Goal: Register for event/course

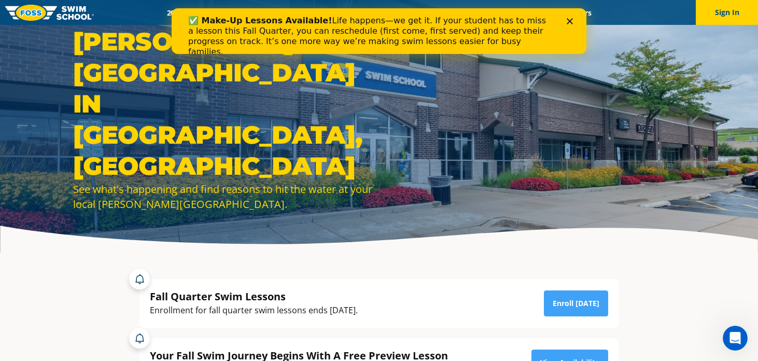
click at [571, 21] on icon "Close" at bounding box center [570, 21] width 6 height 6
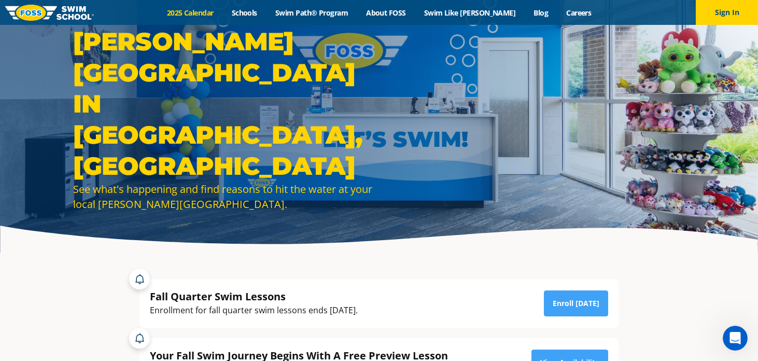
click at [204, 17] on link "2025 Calendar" at bounding box center [190, 13] width 65 height 10
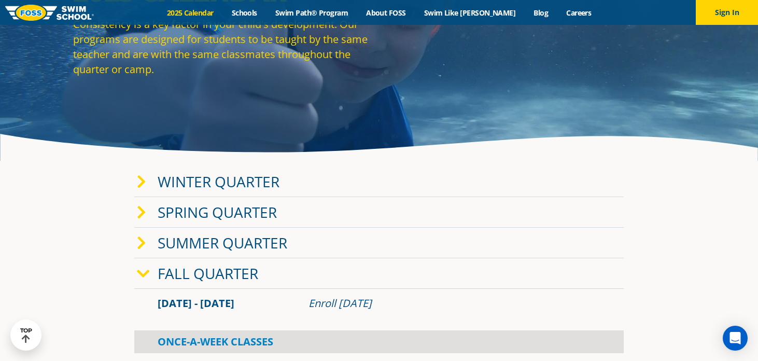
scroll to position [96, 0]
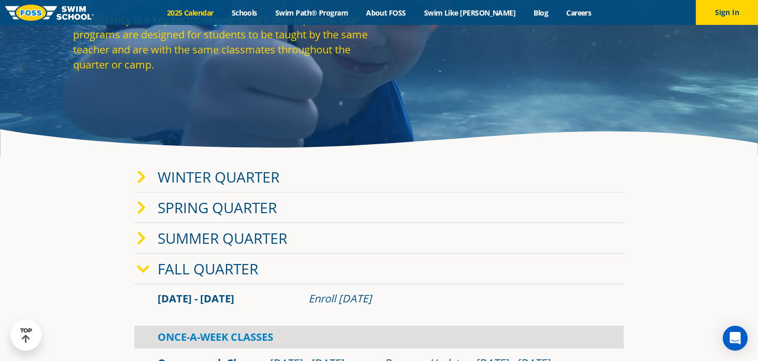
click at [194, 166] on div "Winter Quarter" at bounding box center [378, 177] width 489 height 31
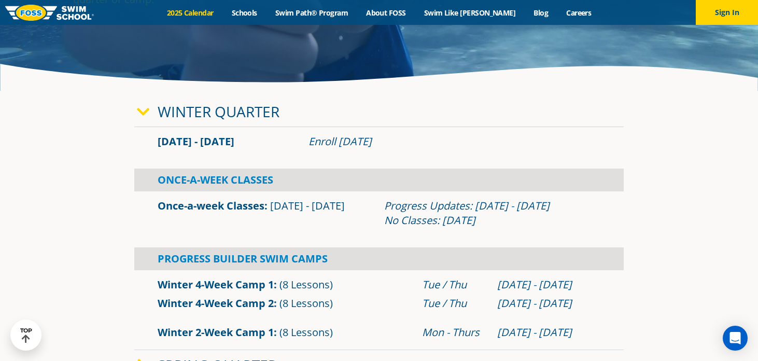
scroll to position [157, 0]
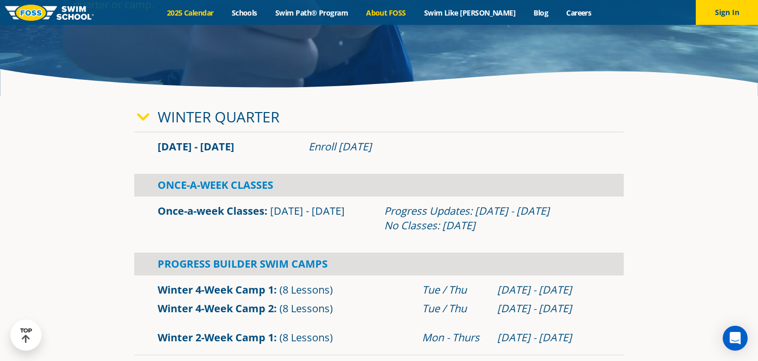
click at [415, 14] on link "About FOSS" at bounding box center [386, 13] width 58 height 10
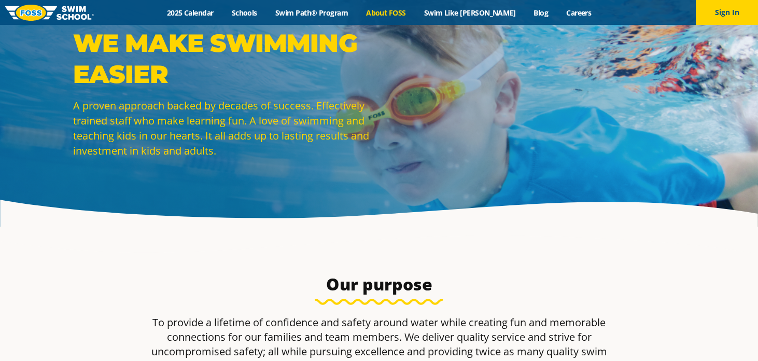
scroll to position [26, 0]
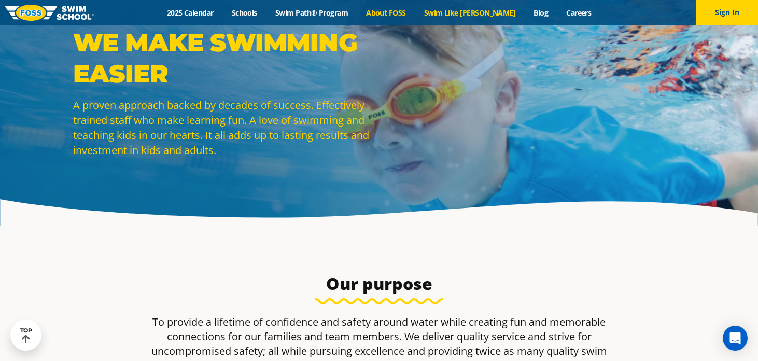
click at [464, 17] on link "Swim Like [PERSON_NAME]" at bounding box center [470, 13] width 110 height 10
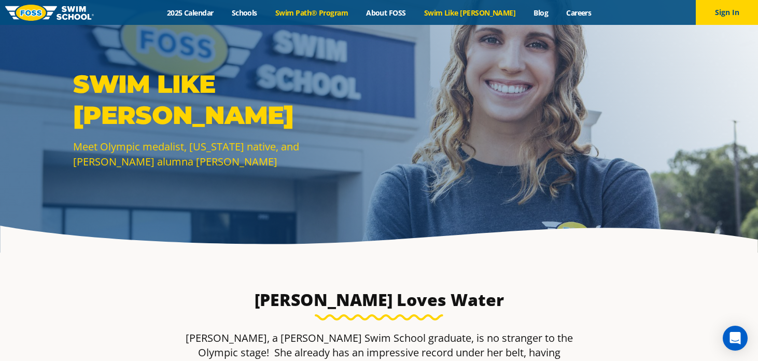
click at [356, 13] on link "Swim Path® Program" at bounding box center [311, 13] width 91 height 10
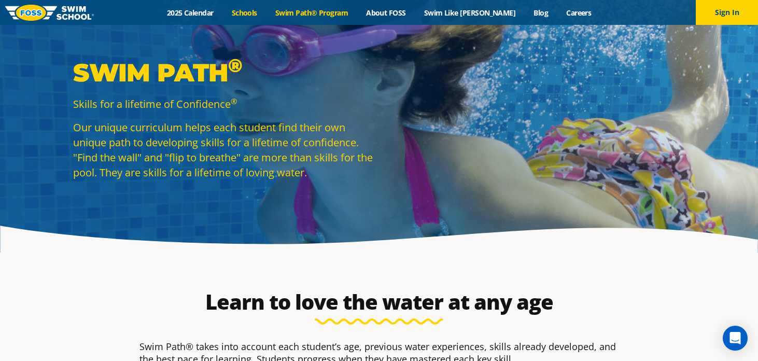
click at [266, 14] on link "Schools" at bounding box center [244, 13] width 44 height 10
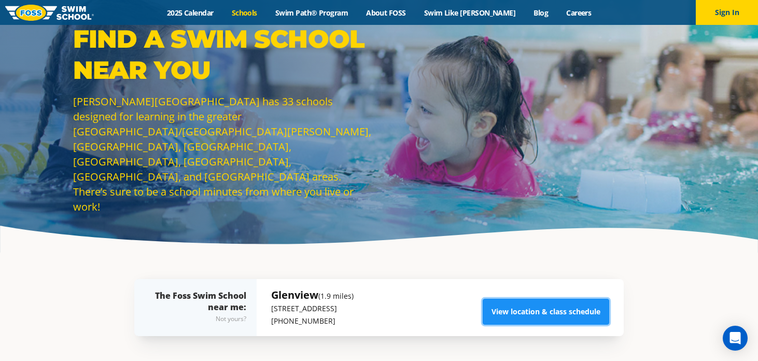
click at [508, 308] on link "View location & class schedule" at bounding box center [546, 312] width 127 height 26
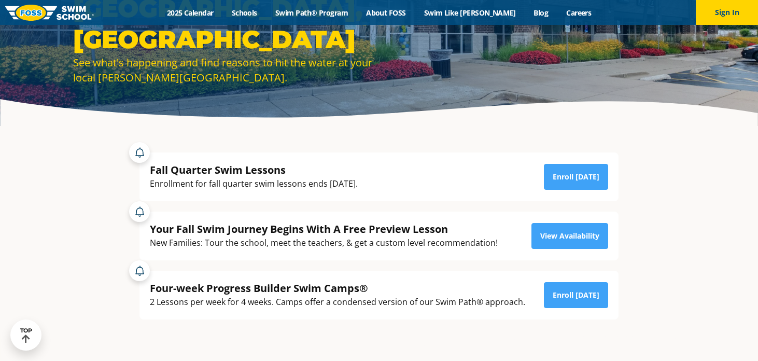
scroll to position [130, 0]
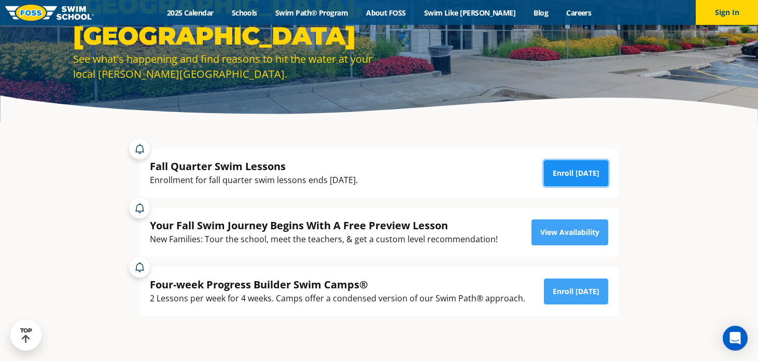
click at [576, 169] on link "Enroll Today" at bounding box center [576, 173] width 64 height 26
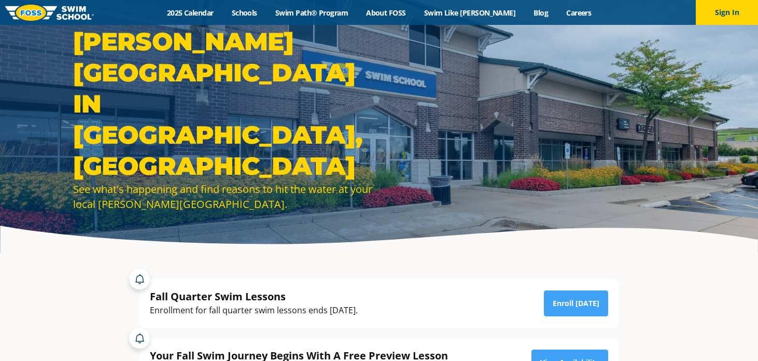
scroll to position [130, 0]
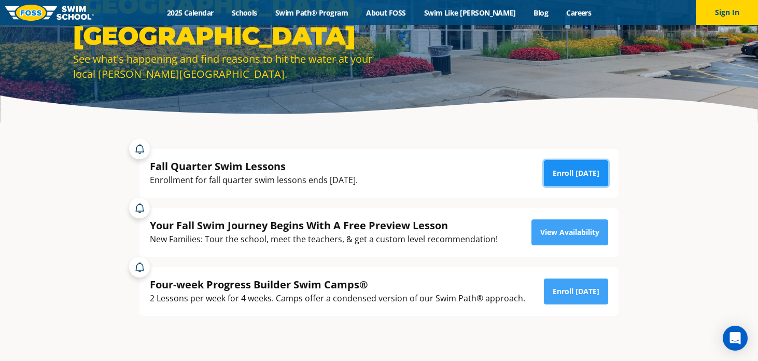
click at [575, 169] on link "Enroll [DATE]" at bounding box center [576, 173] width 64 height 26
